Goal: Task Accomplishment & Management: Use online tool/utility

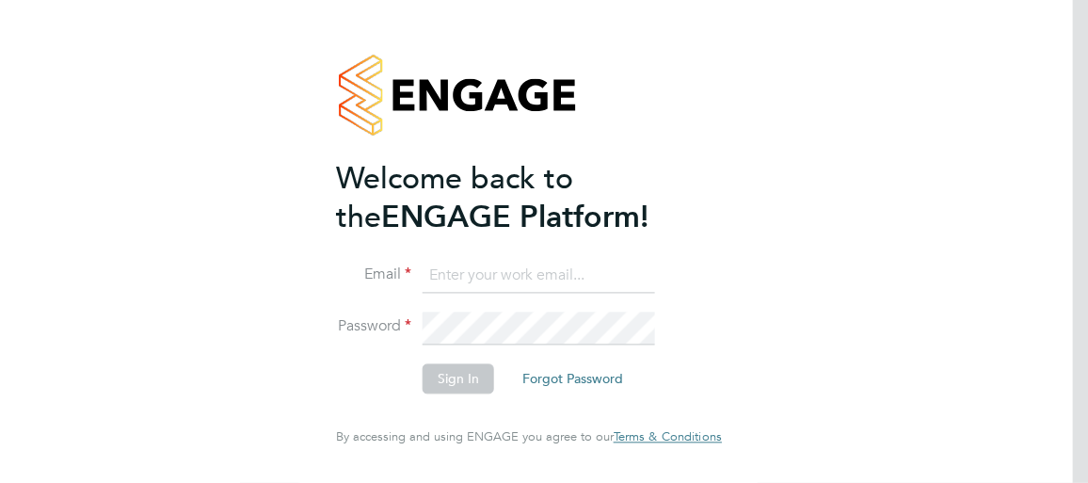
type input "[EMAIL_ADDRESS][DOMAIN_NAME]"
click at [459, 385] on button "Sign In" at bounding box center [459, 379] width 72 height 30
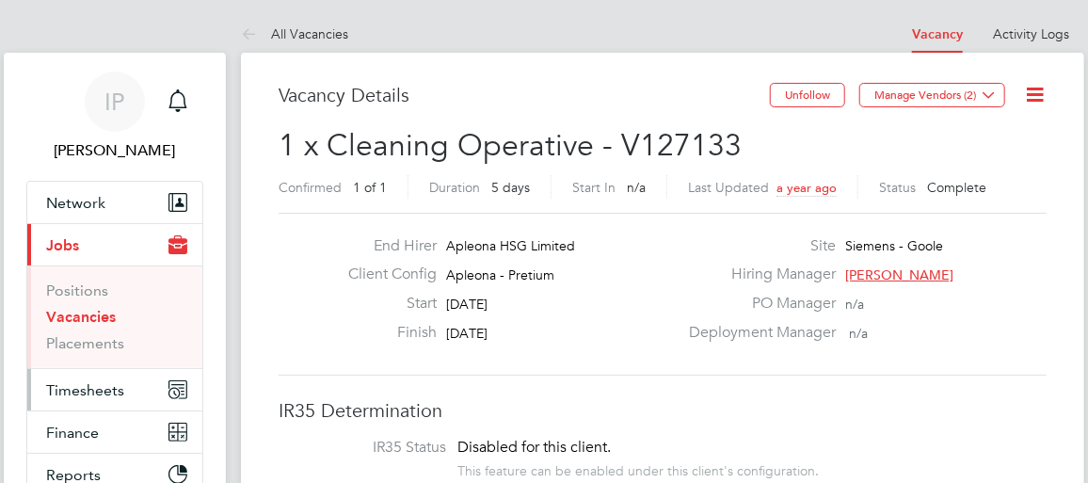
click at [72, 392] on span "Timesheets" at bounding box center [85, 390] width 78 height 18
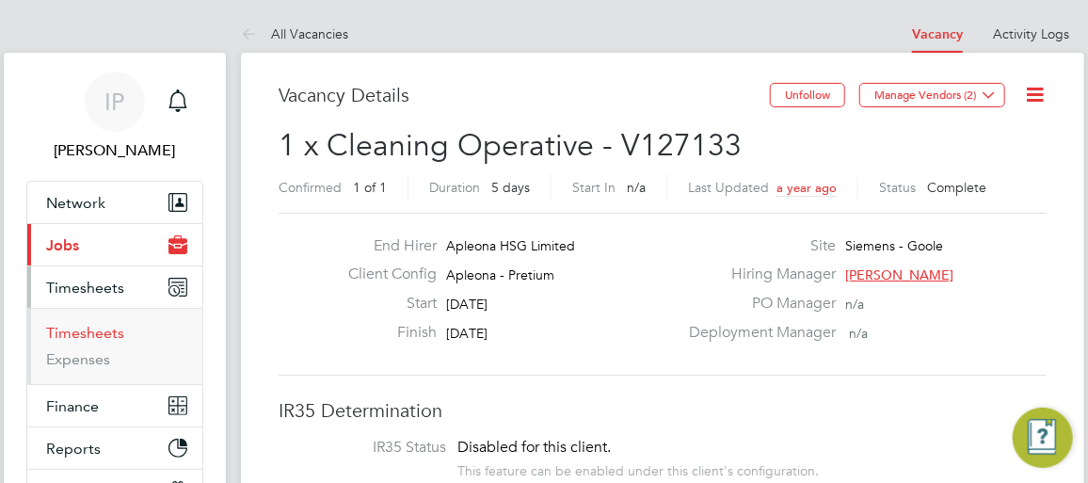
click at [66, 337] on link "Timesheets" at bounding box center [85, 333] width 78 height 18
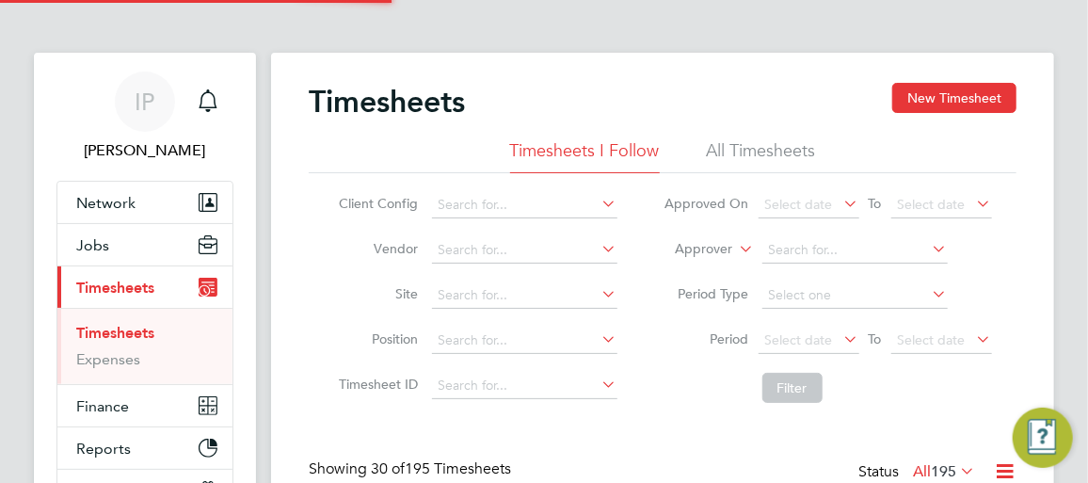
scroll to position [9, 9]
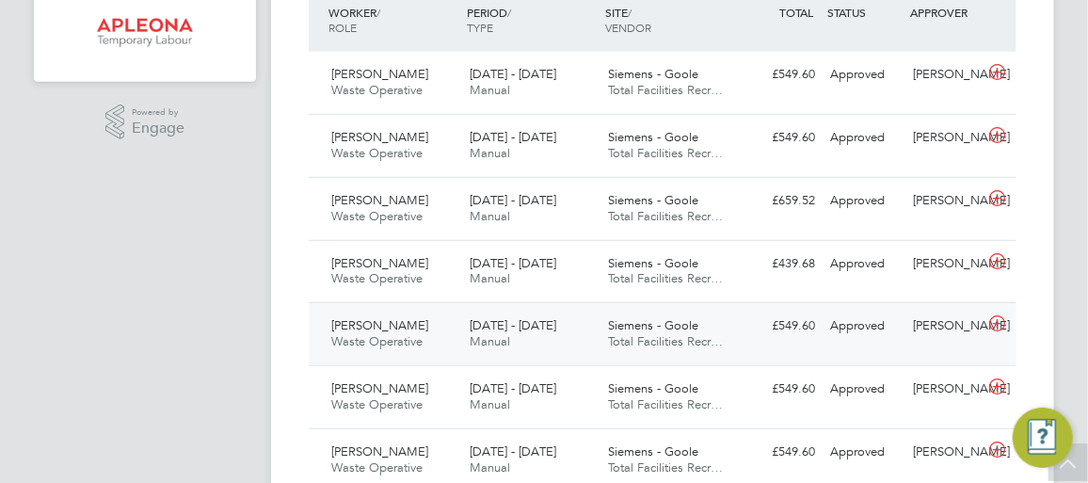
click at [382, 323] on span "[PERSON_NAME]" at bounding box center [379, 325] width 97 height 16
